Goal: Check status

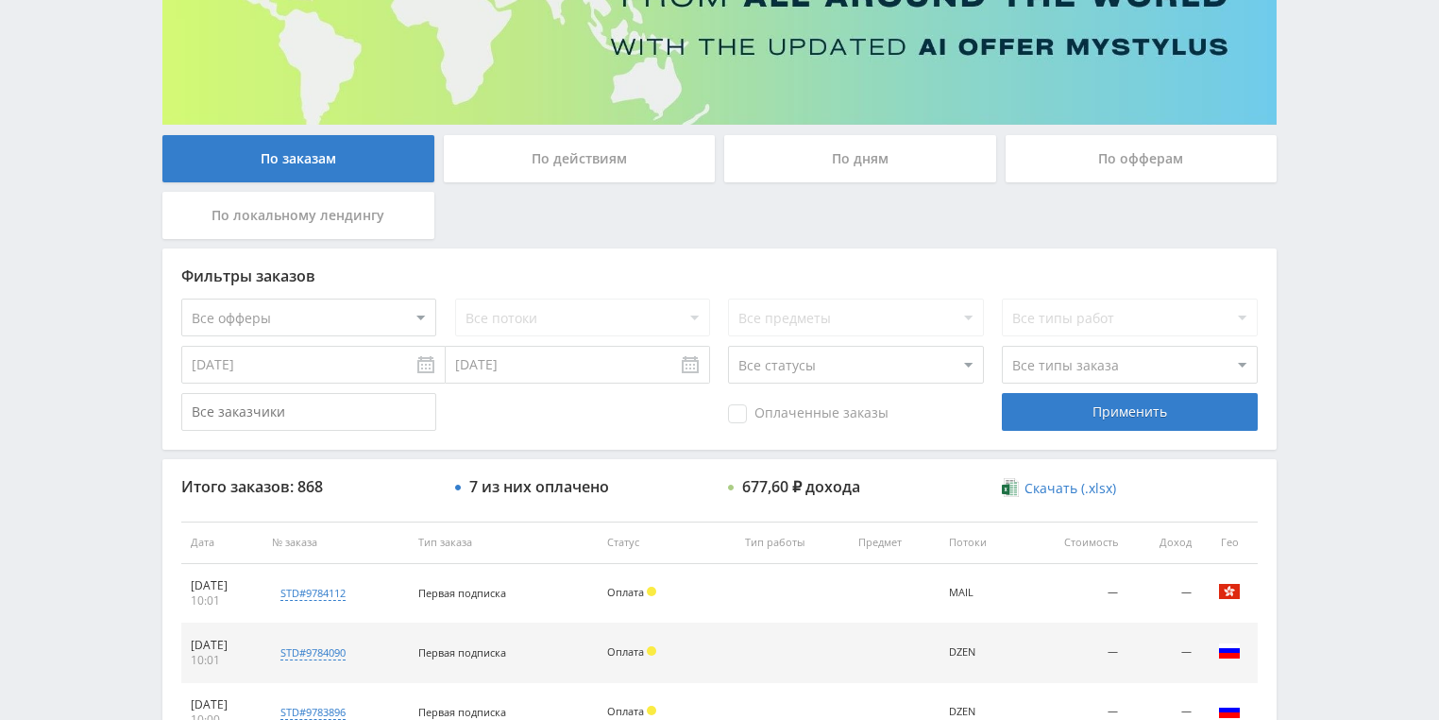
scroll to position [227, 0]
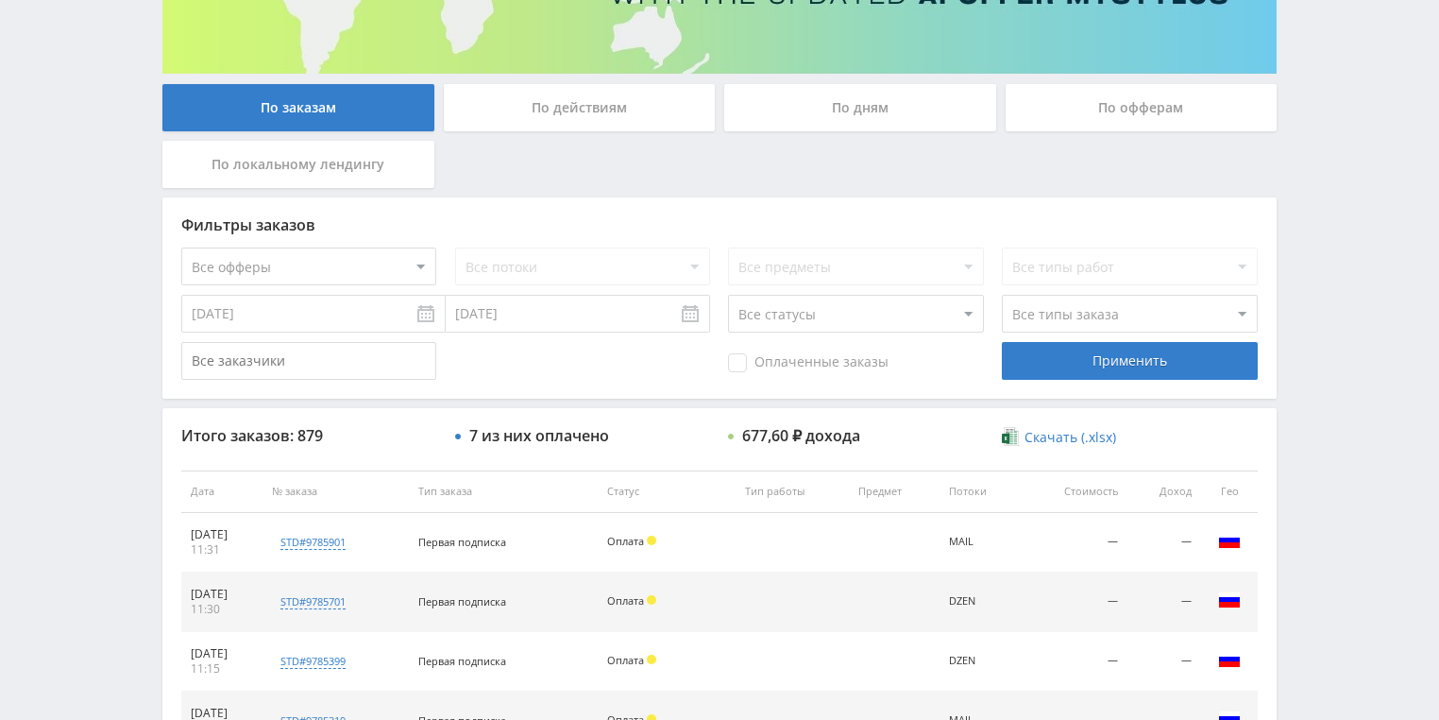
click at [589, 113] on div "По действиям" at bounding box center [580, 107] width 272 height 47
click at [0, 0] on input "По действиям" at bounding box center [0, 0] width 0 height 0
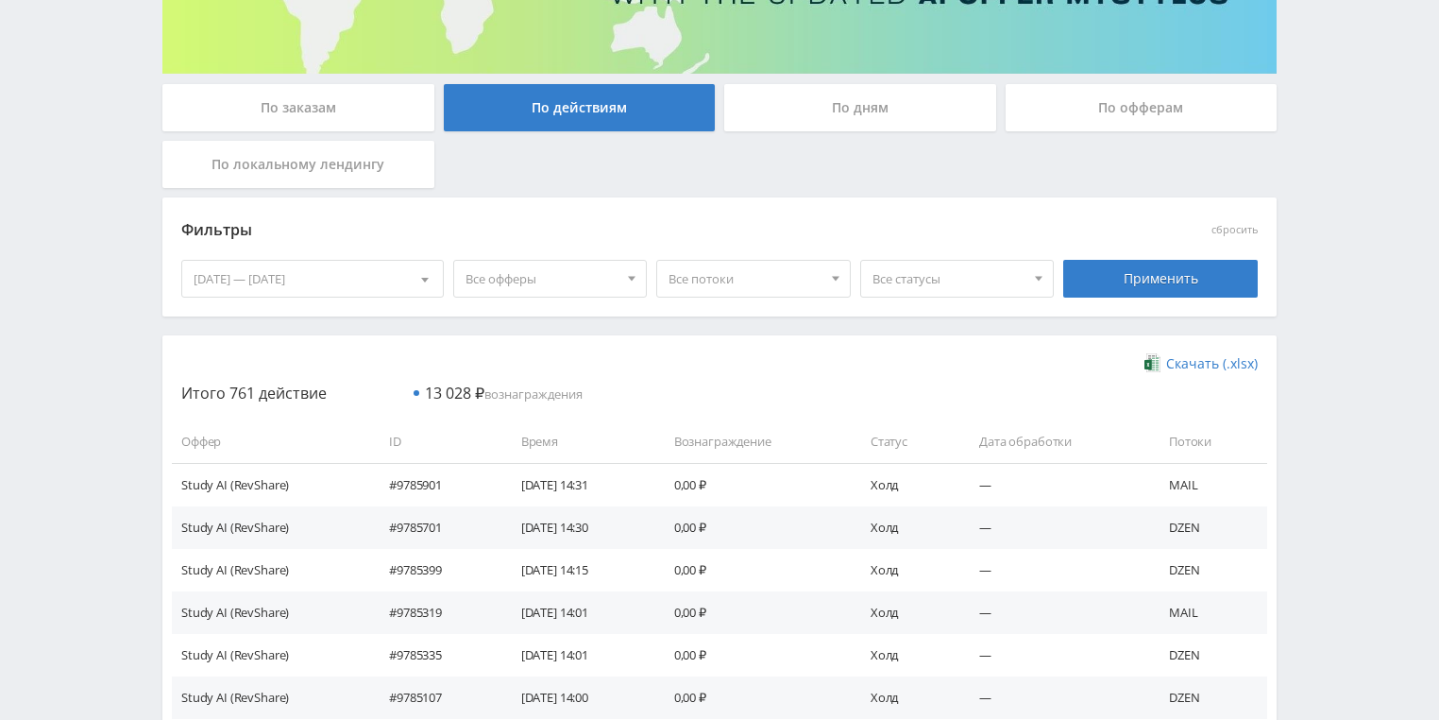
click at [852, 114] on div "По дням" at bounding box center [860, 107] width 272 height 47
click at [0, 0] on input "По дням" at bounding box center [0, 0] width 0 height 0
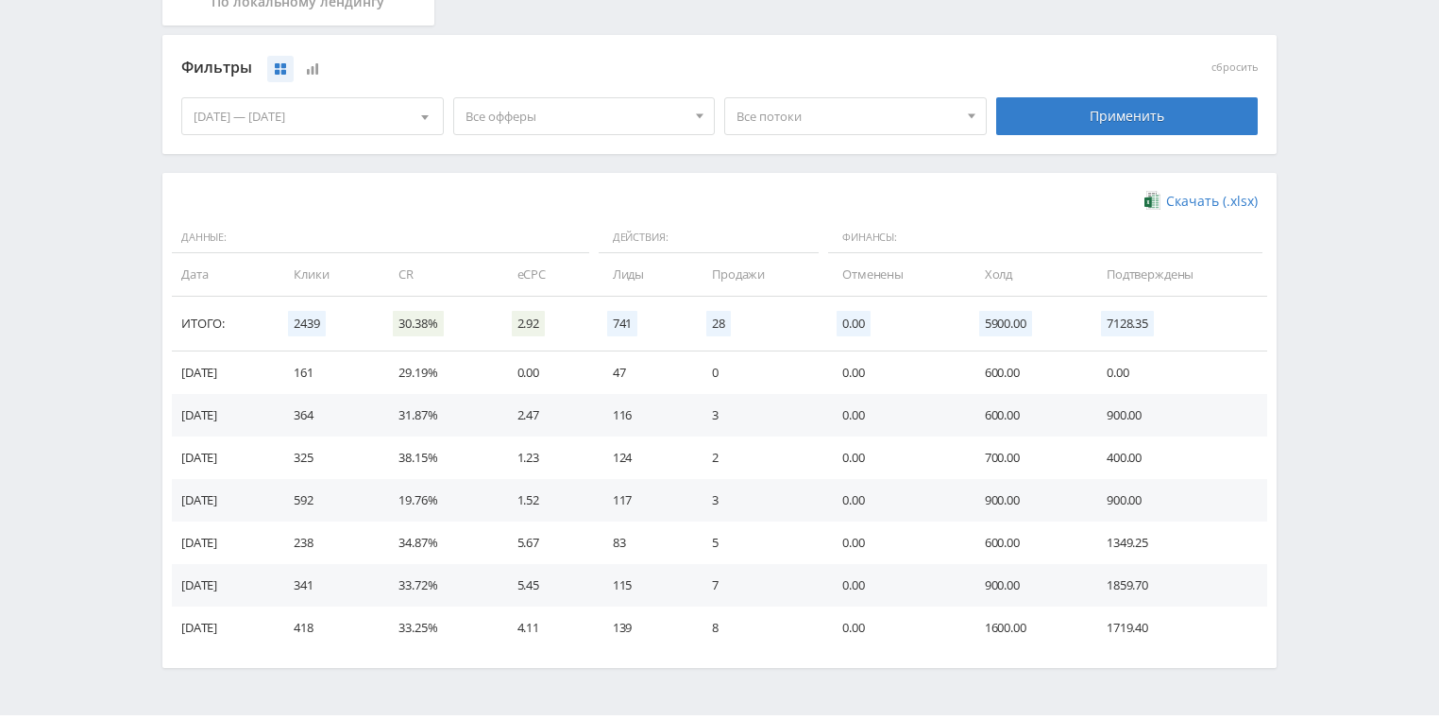
scroll to position [515, 0]
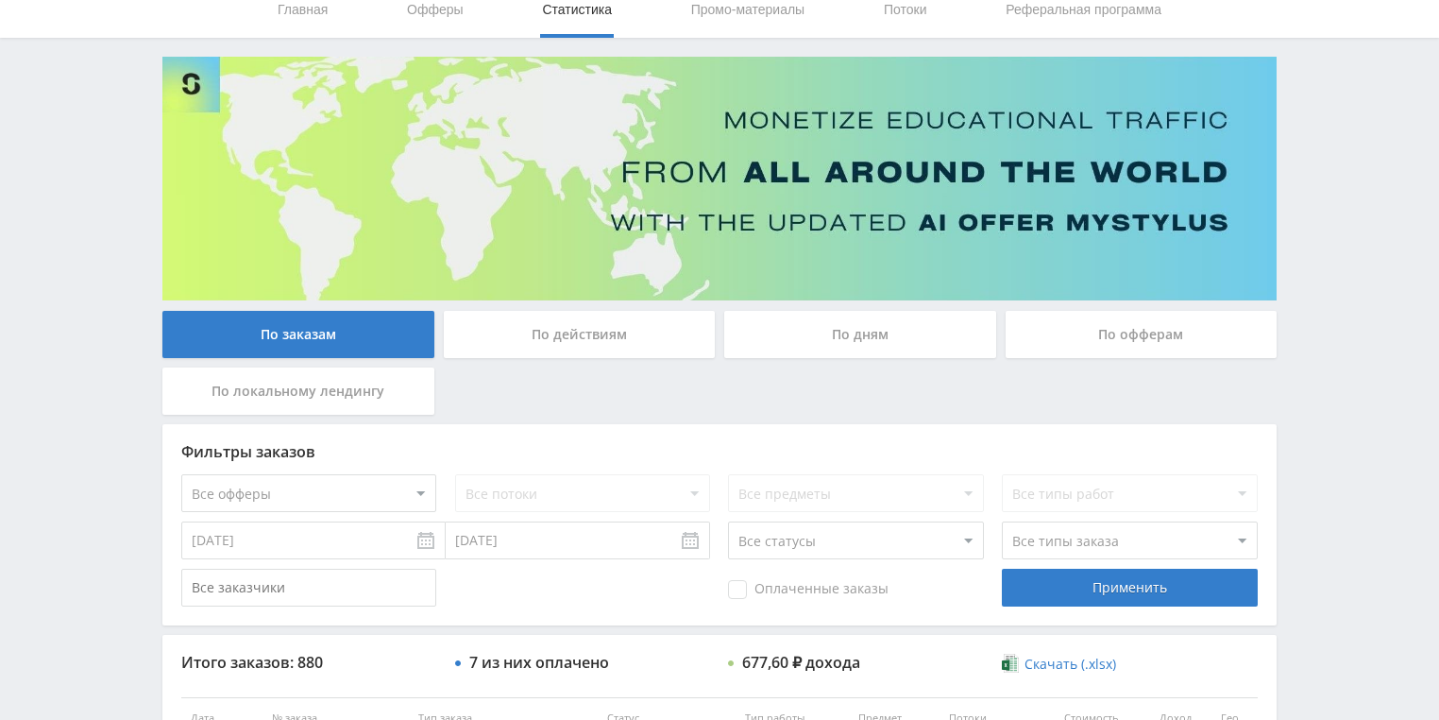
click at [534, 317] on div "По действиям" at bounding box center [580, 334] width 272 height 47
click at [0, 0] on input "По действиям" at bounding box center [0, 0] width 0 height 0
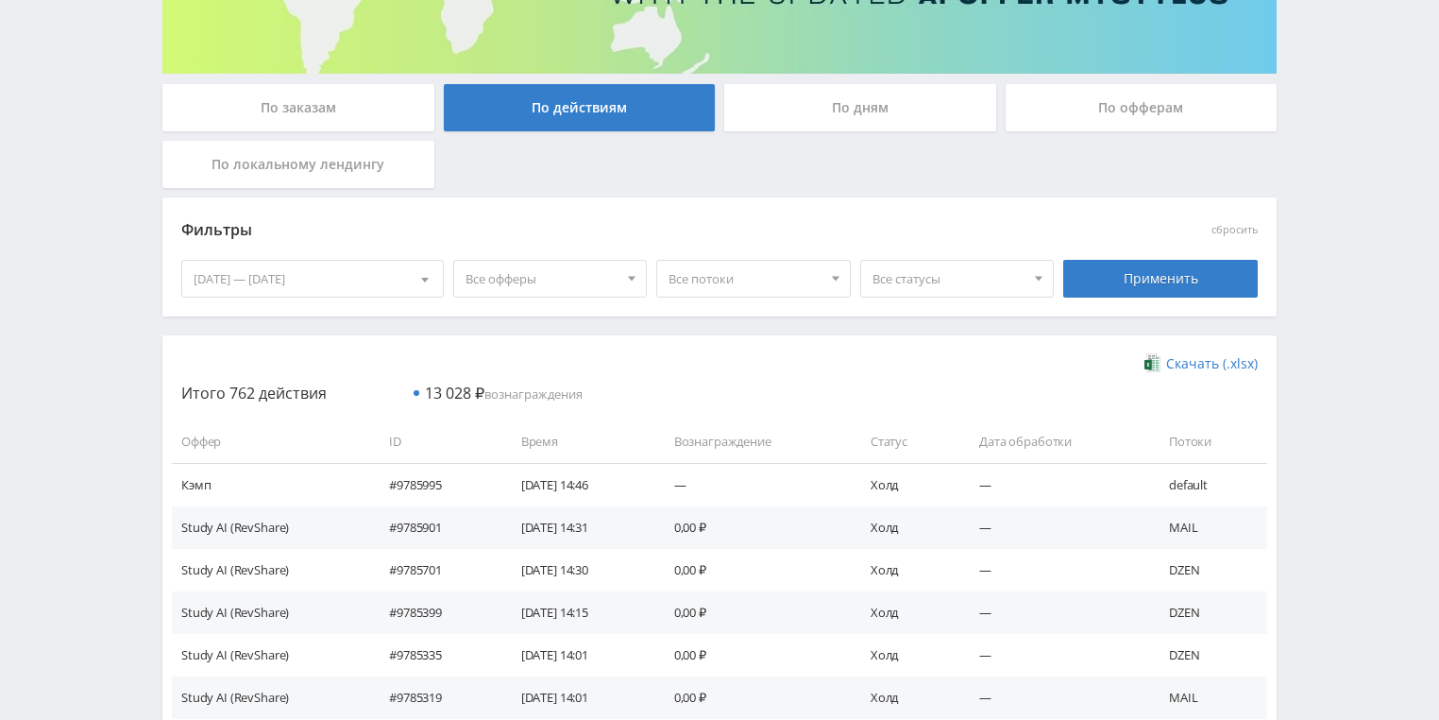
click at [816, 107] on div "По дням" at bounding box center [860, 107] width 272 height 47
click at [0, 0] on input "По дням" at bounding box center [0, 0] width 0 height 0
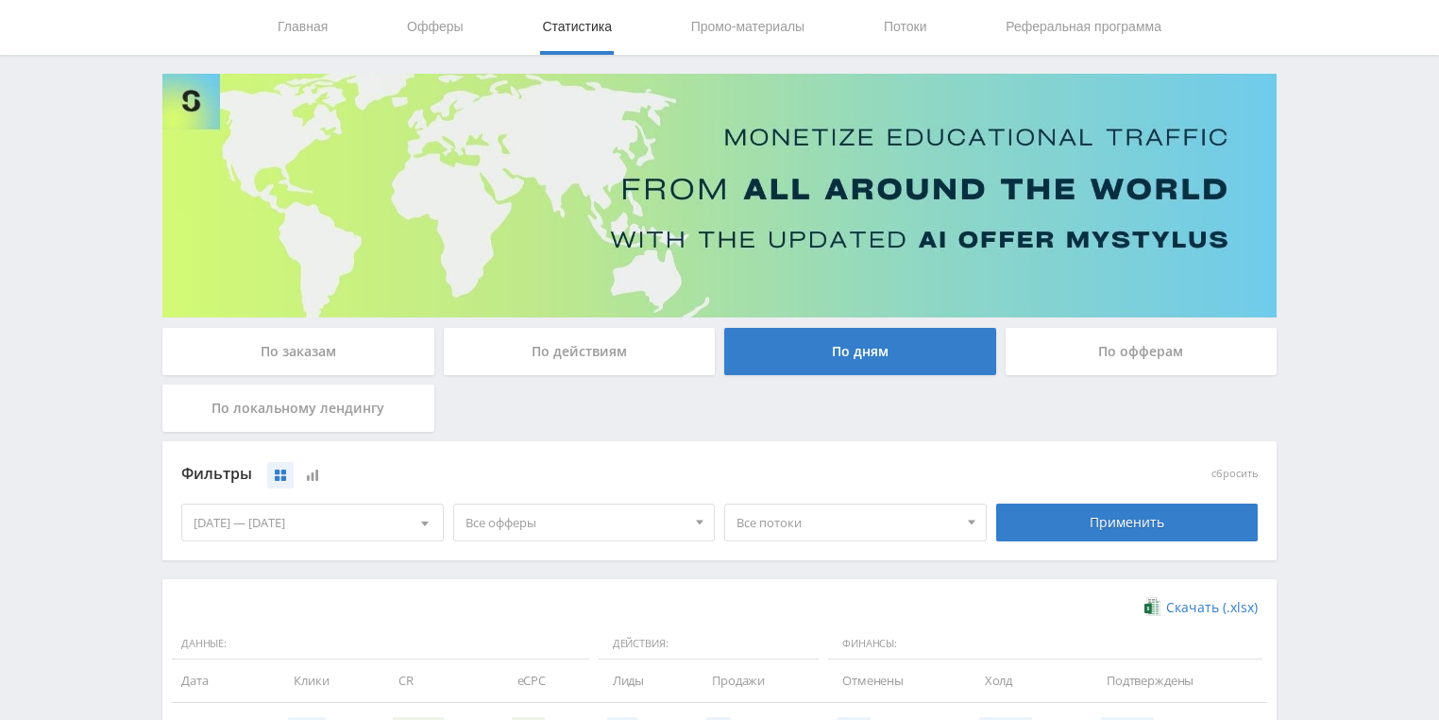
scroll to position [302, 0]
